Goal: Ask a question

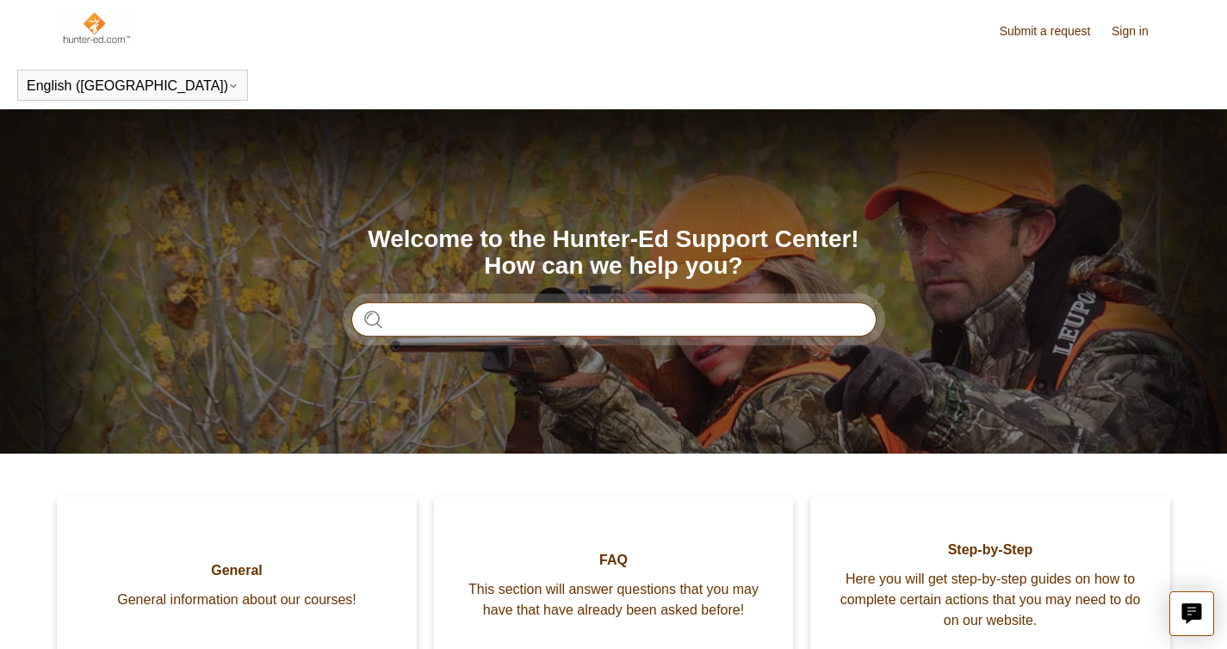
click at [437, 330] on input "Search" at bounding box center [613, 319] width 525 height 34
type input "********"
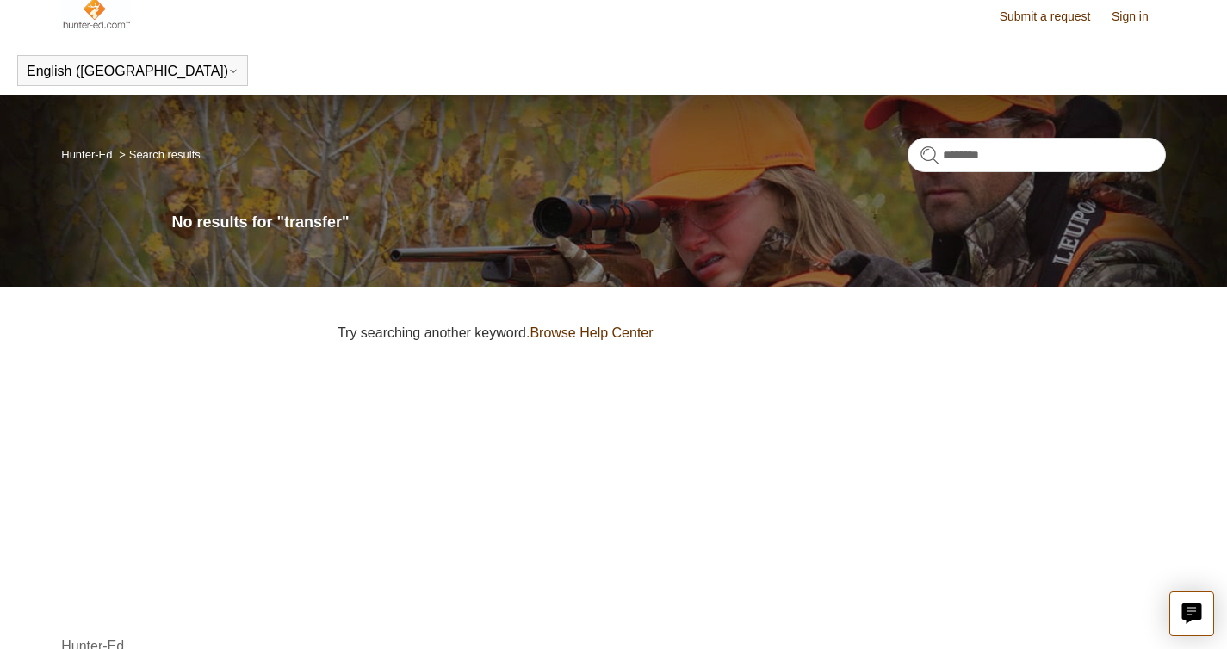
scroll to position [16, 0]
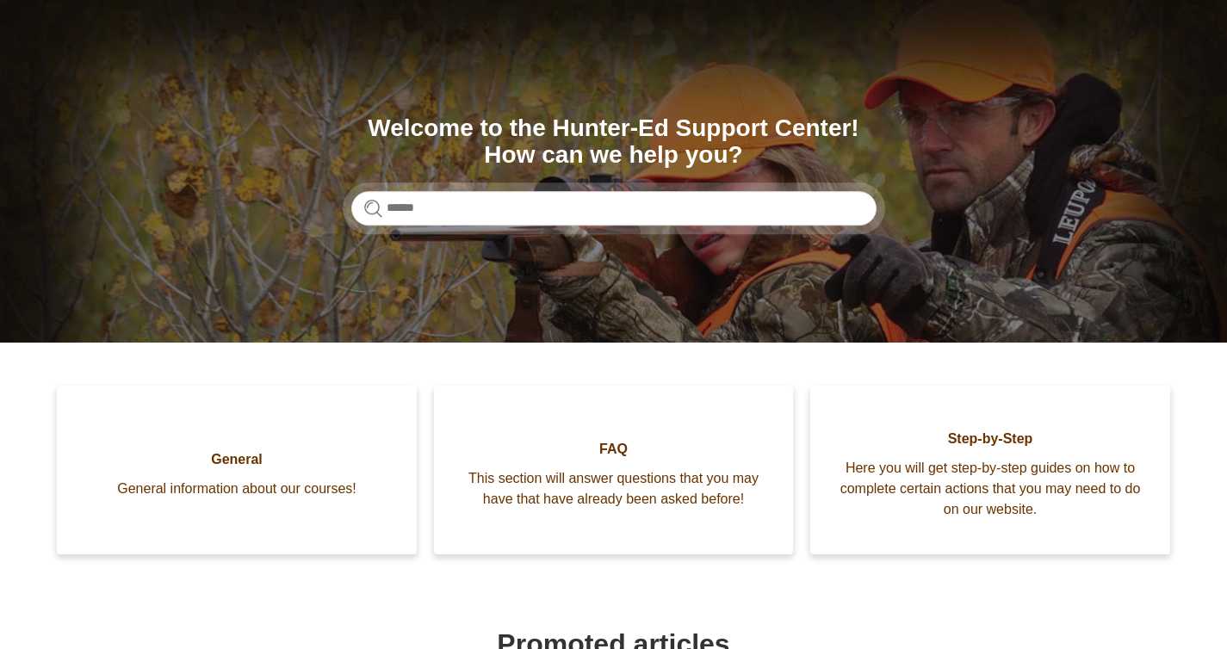
scroll to position [151, 0]
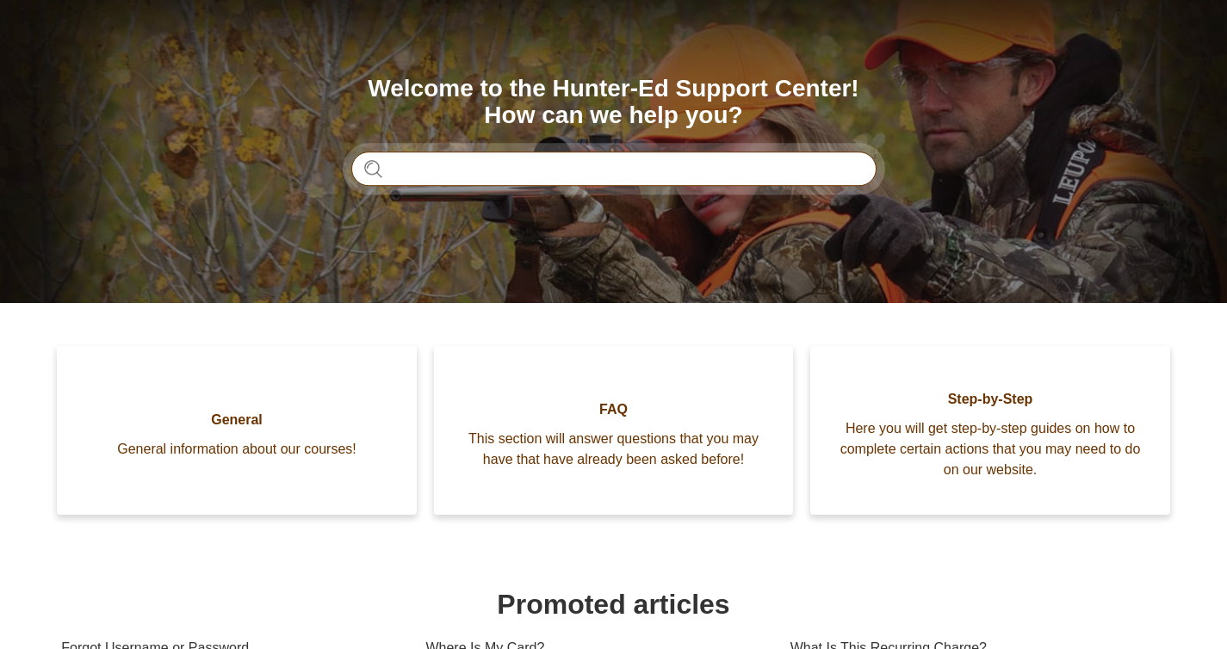
click at [542, 167] on input "Search" at bounding box center [613, 169] width 525 height 34
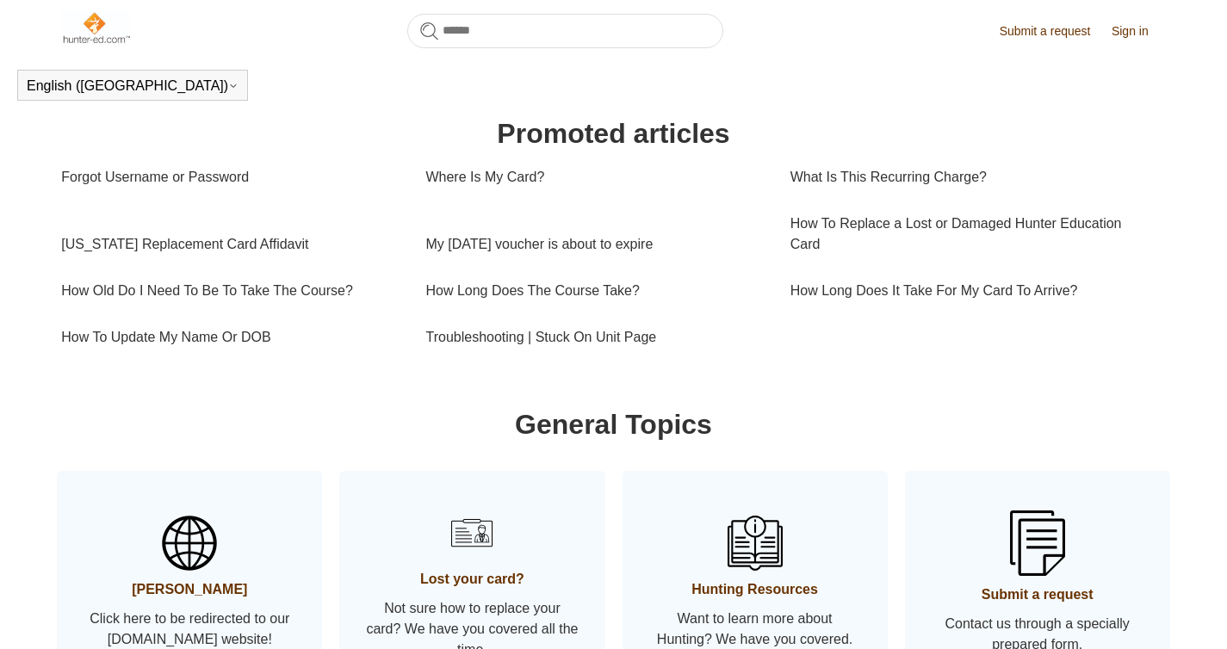
scroll to position [635, 0]
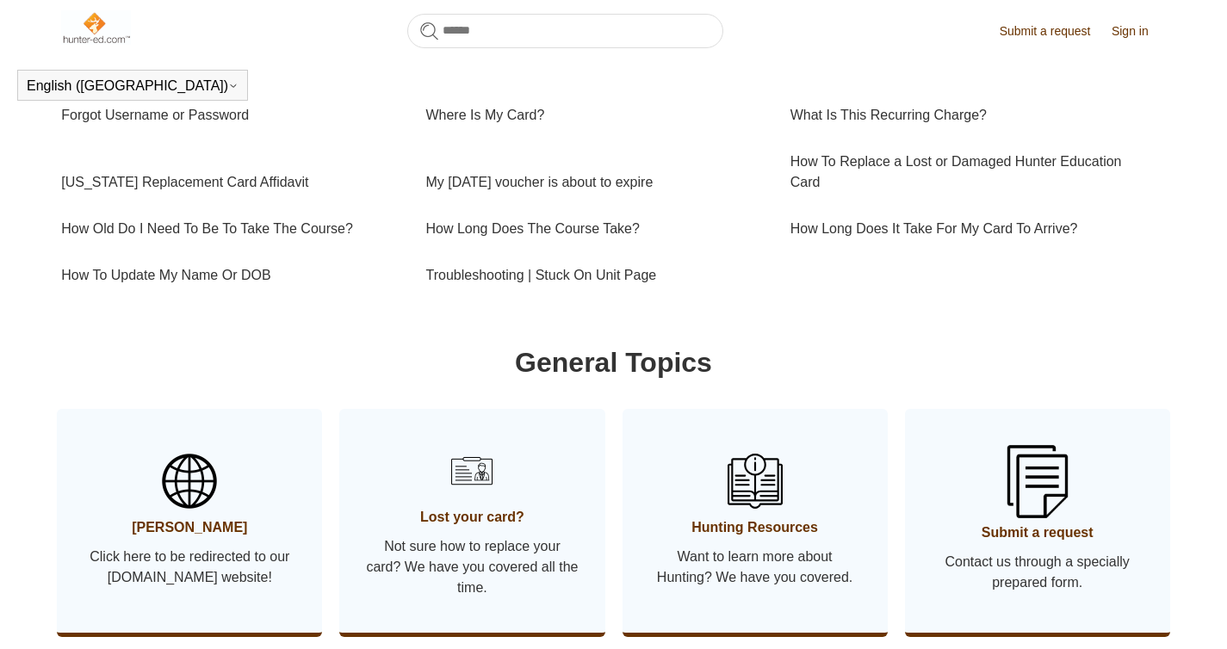
click at [980, 480] on link "Submit a request Contact us through a specially prepared form." at bounding box center [1037, 521] width 265 height 224
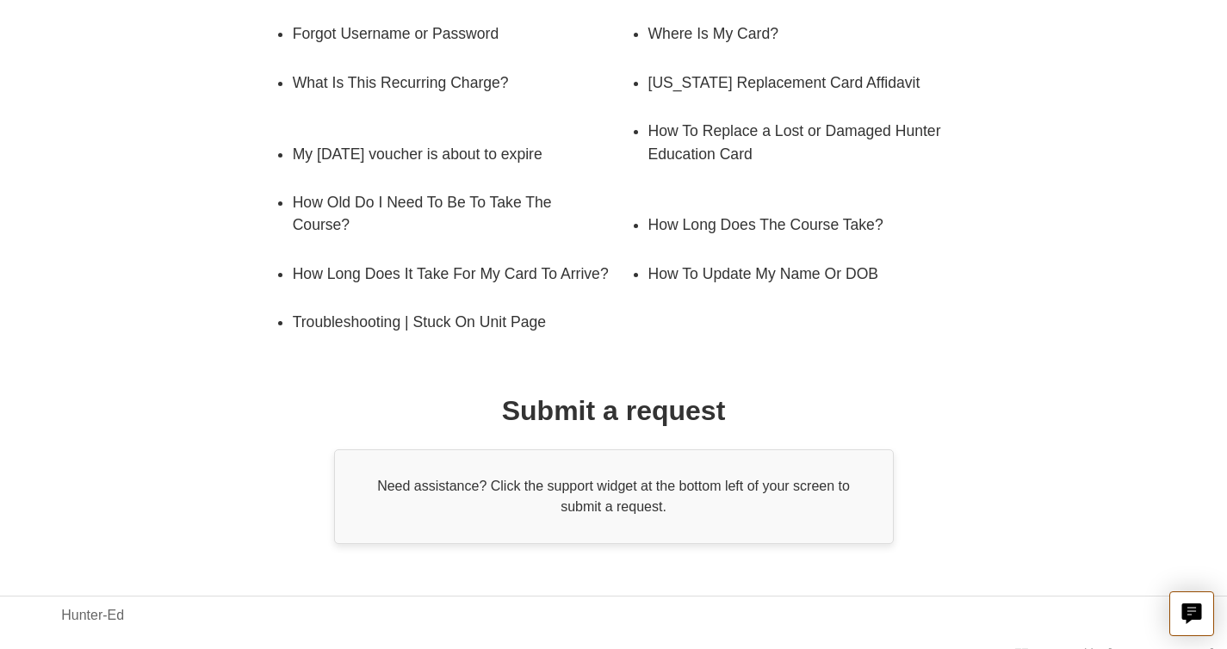
scroll to position [339, 0]
click at [1198, 623] on icon "Live chat" at bounding box center [1191, 614] width 21 height 21
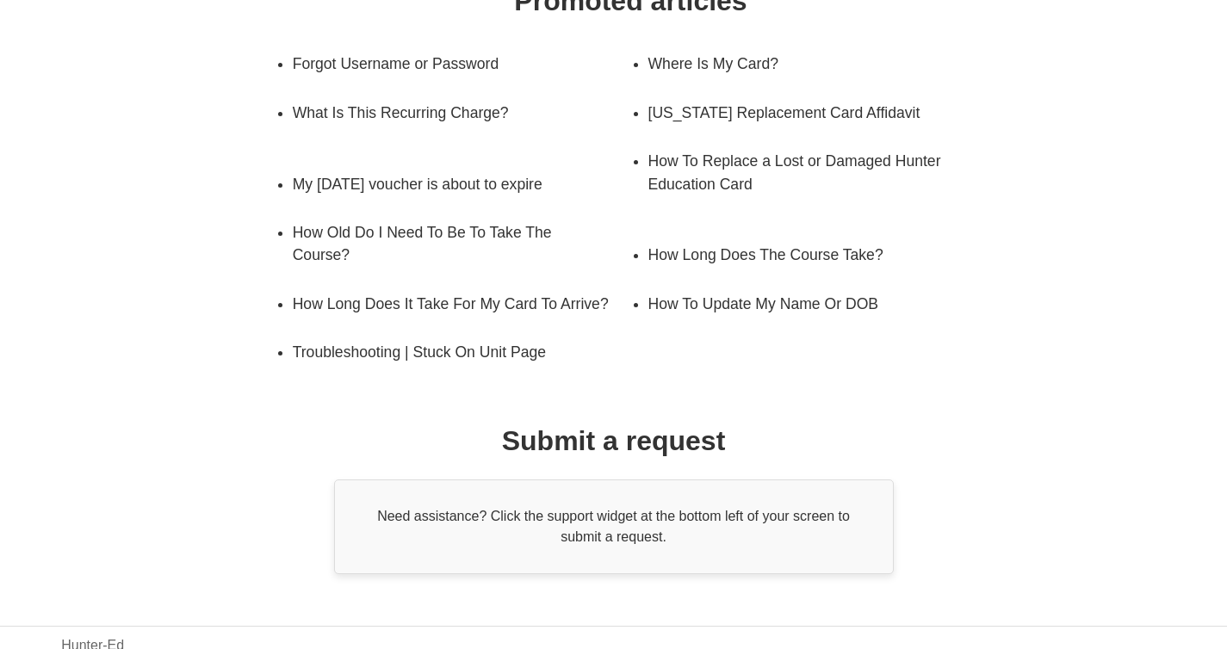
scroll to position [0, 0]
